Goal: Task Accomplishment & Management: Manage account settings

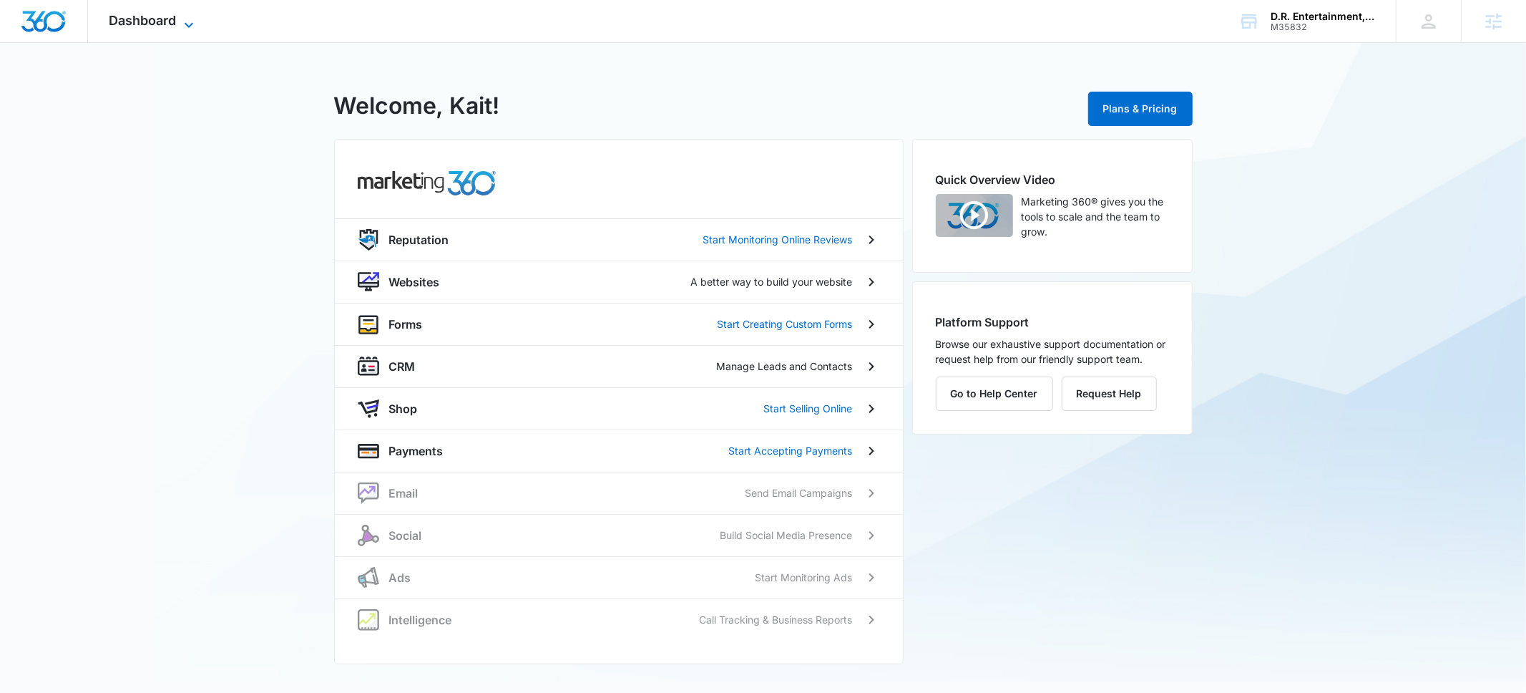
click at [187, 29] on icon at bounding box center [188, 24] width 17 height 17
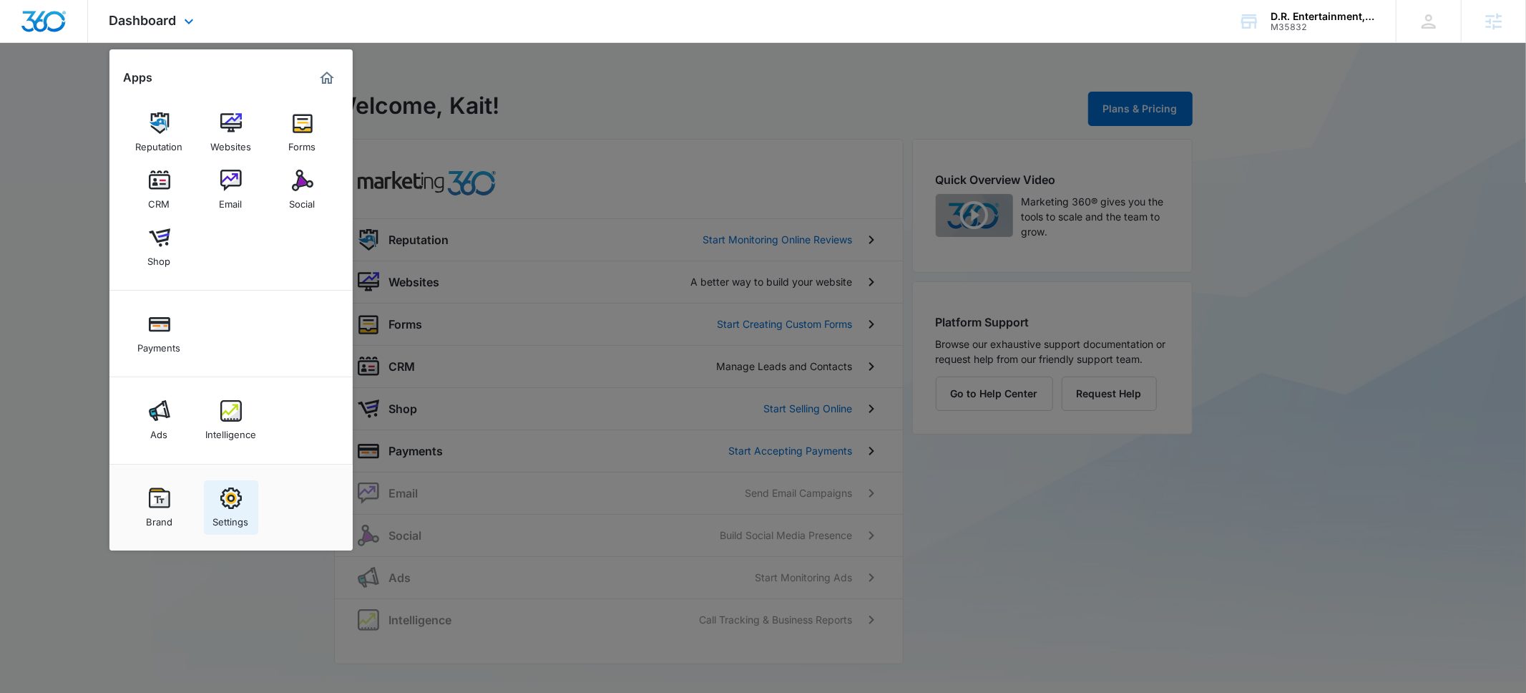
click at [226, 507] on img at bounding box center [230, 497] width 21 height 21
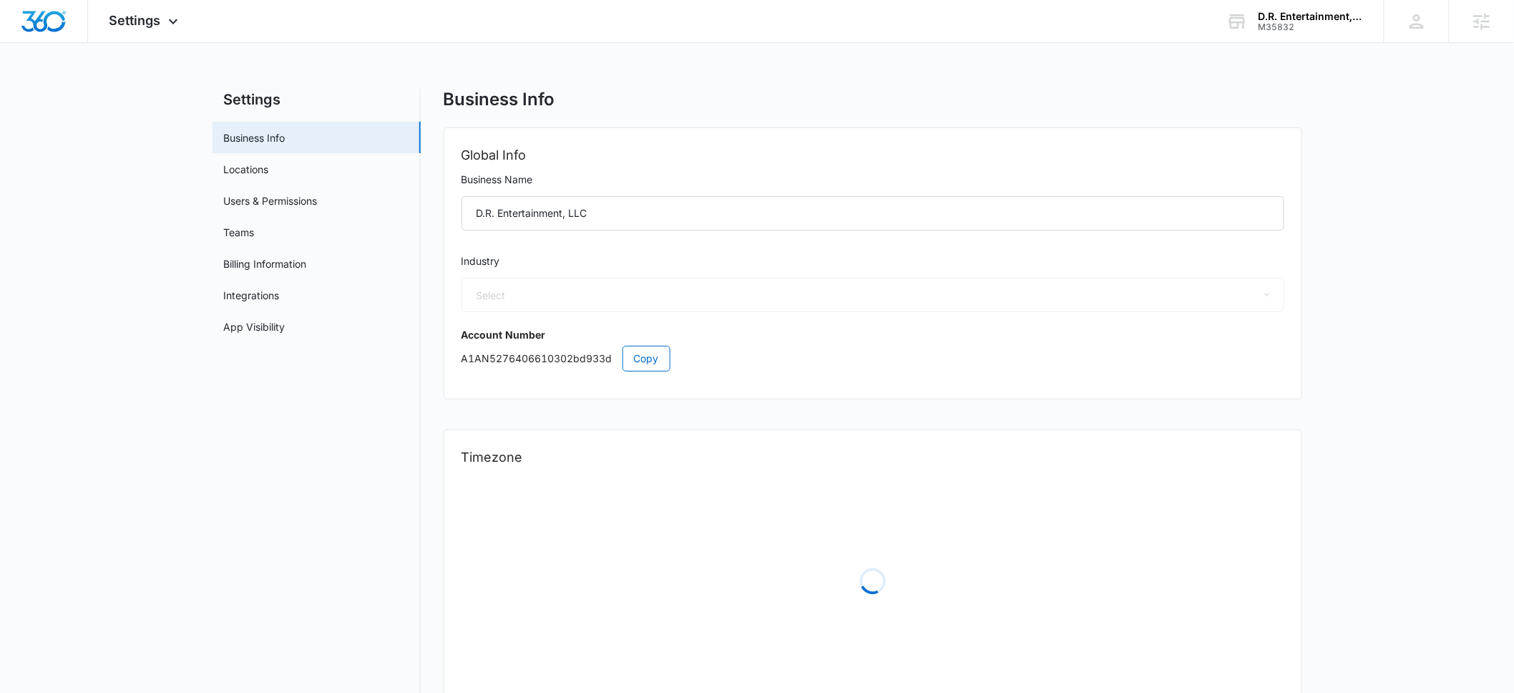
select select "52"
select select "US"
select select "America/Los_Angeles"
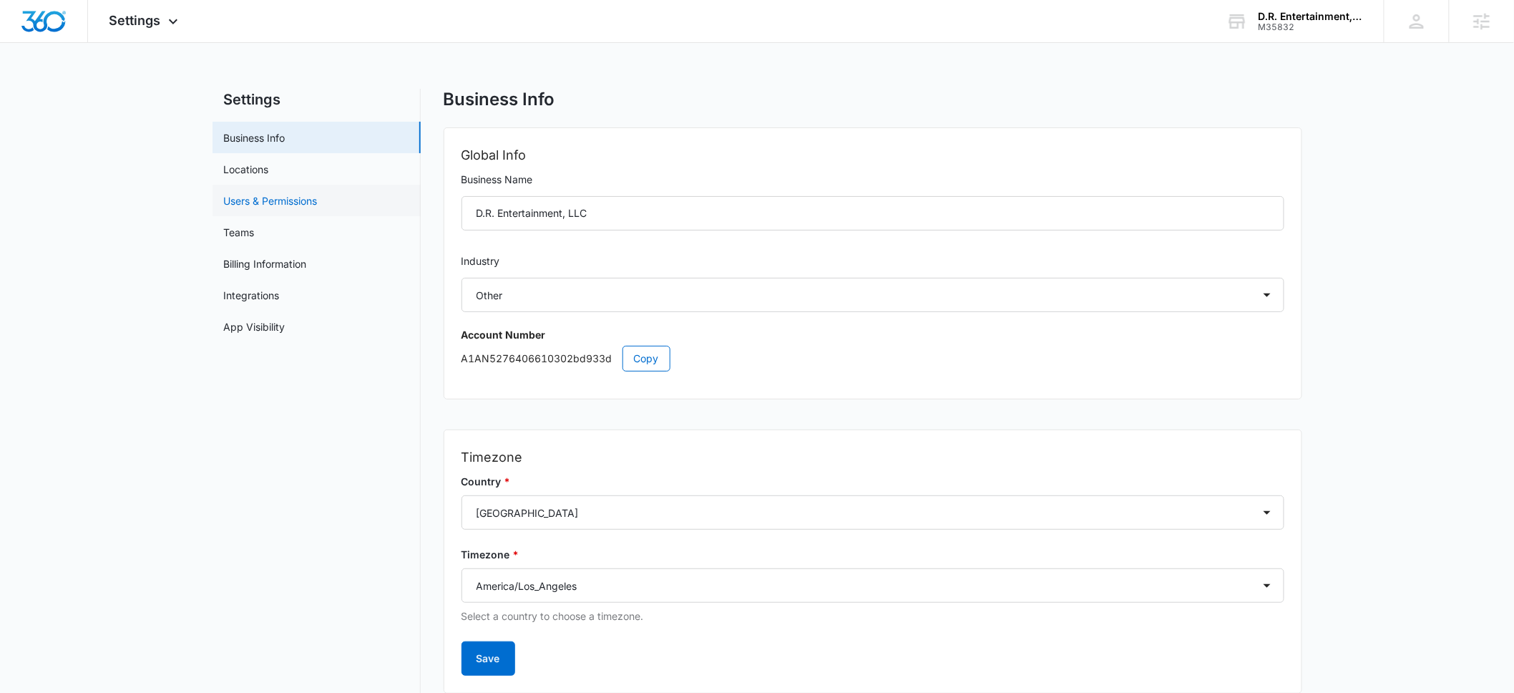
click at [255, 208] on link "Users & Permissions" at bounding box center [271, 200] width 94 height 15
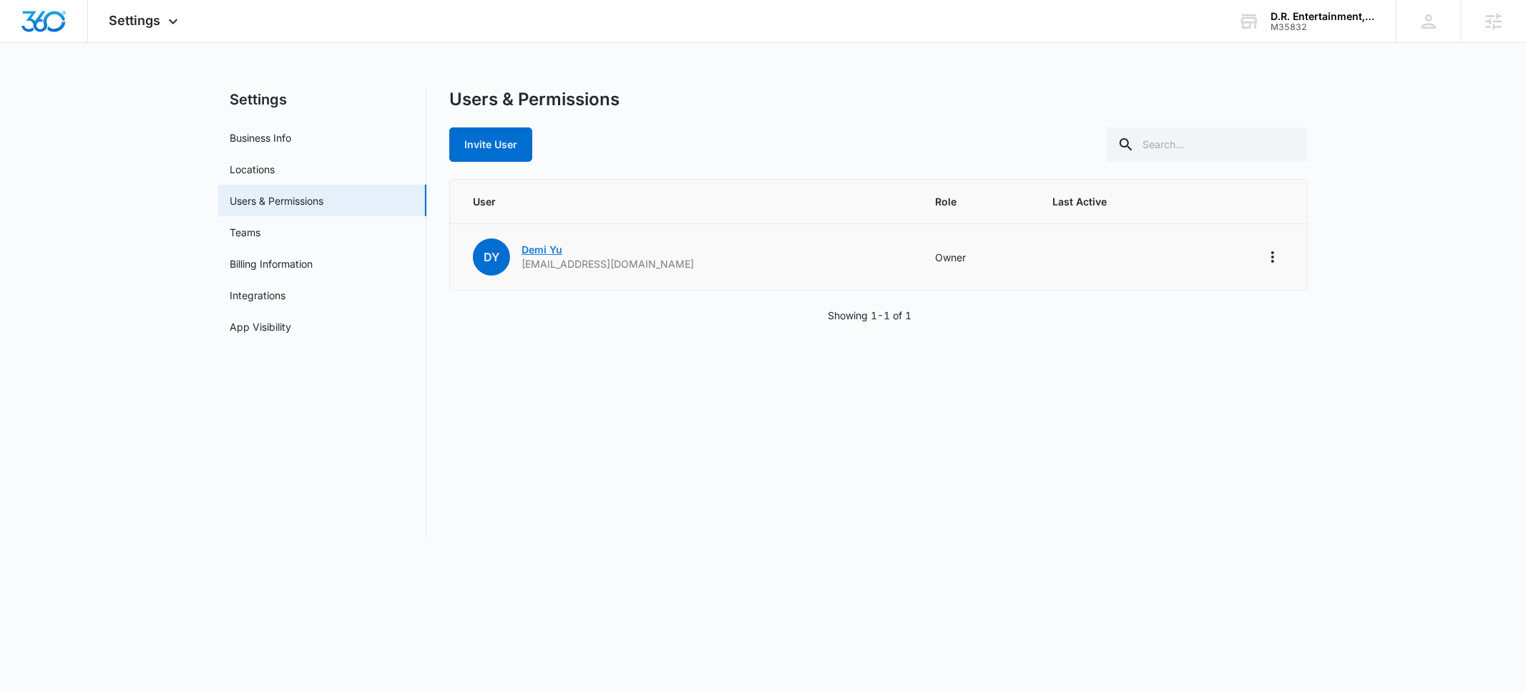
click at [543, 253] on link "[PERSON_NAME]" at bounding box center [542, 249] width 41 height 12
